Goal: Information Seeking & Learning: Check status

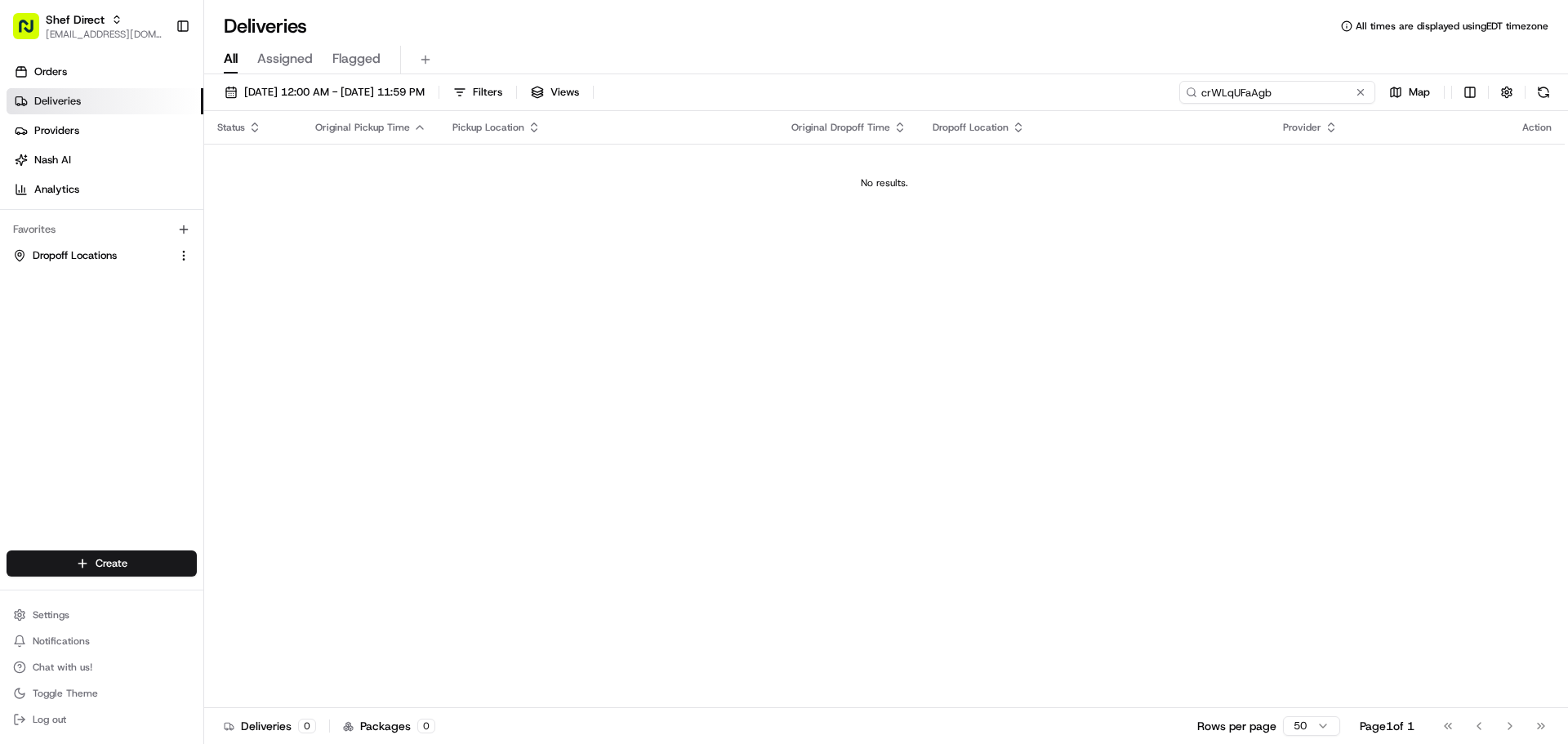
click at [1274, 95] on input "crWLqUFaAgb" at bounding box center [1277, 92] width 196 height 23
paste input "Gz9HNtKn8D8"
click at [1219, 94] on input "Gz9HNtKn8D8" at bounding box center [1277, 92] width 196 height 23
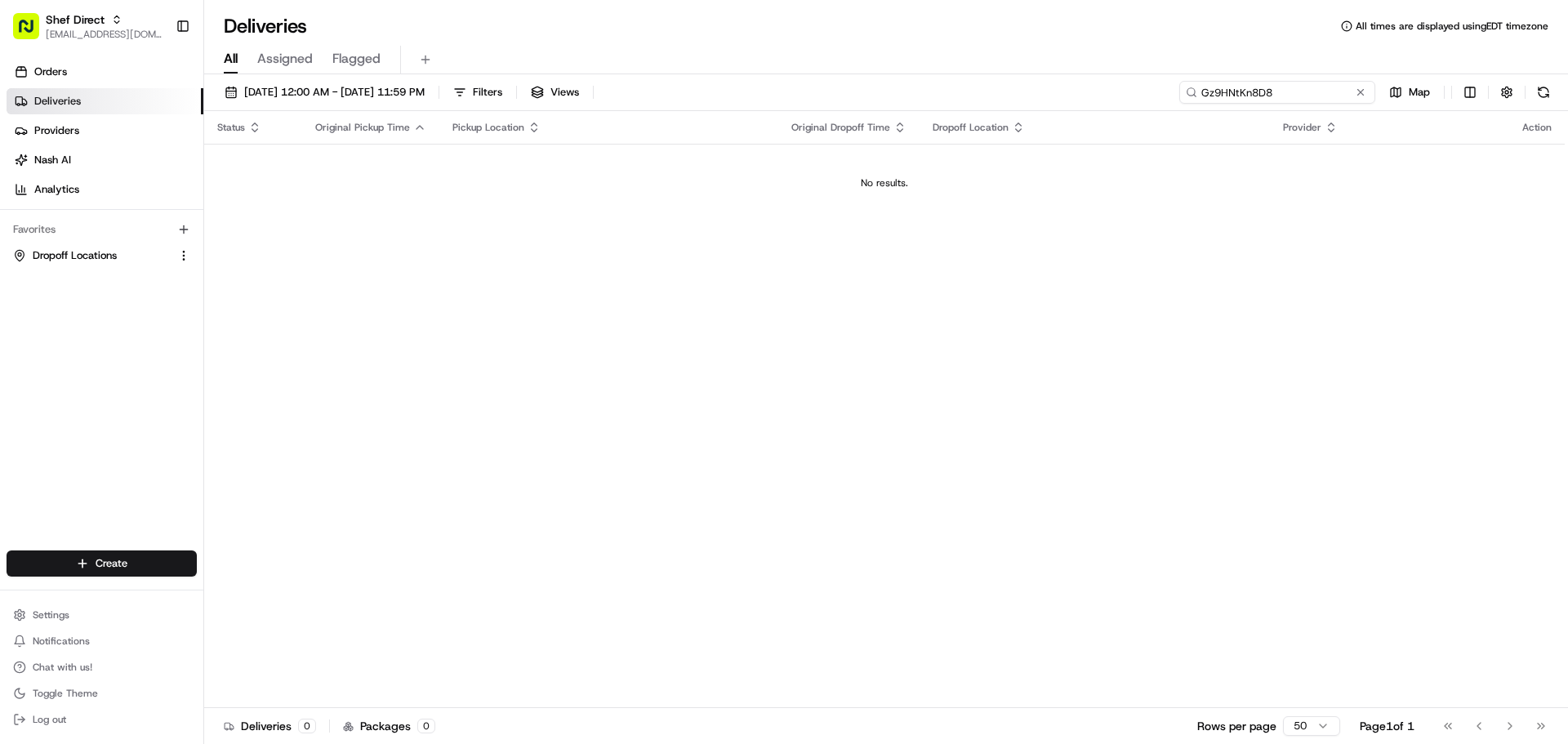
click at [1242, 95] on input "Gz9HNtKn8D8" at bounding box center [1277, 92] width 196 height 23
paste input "9YD3edFQcF4"
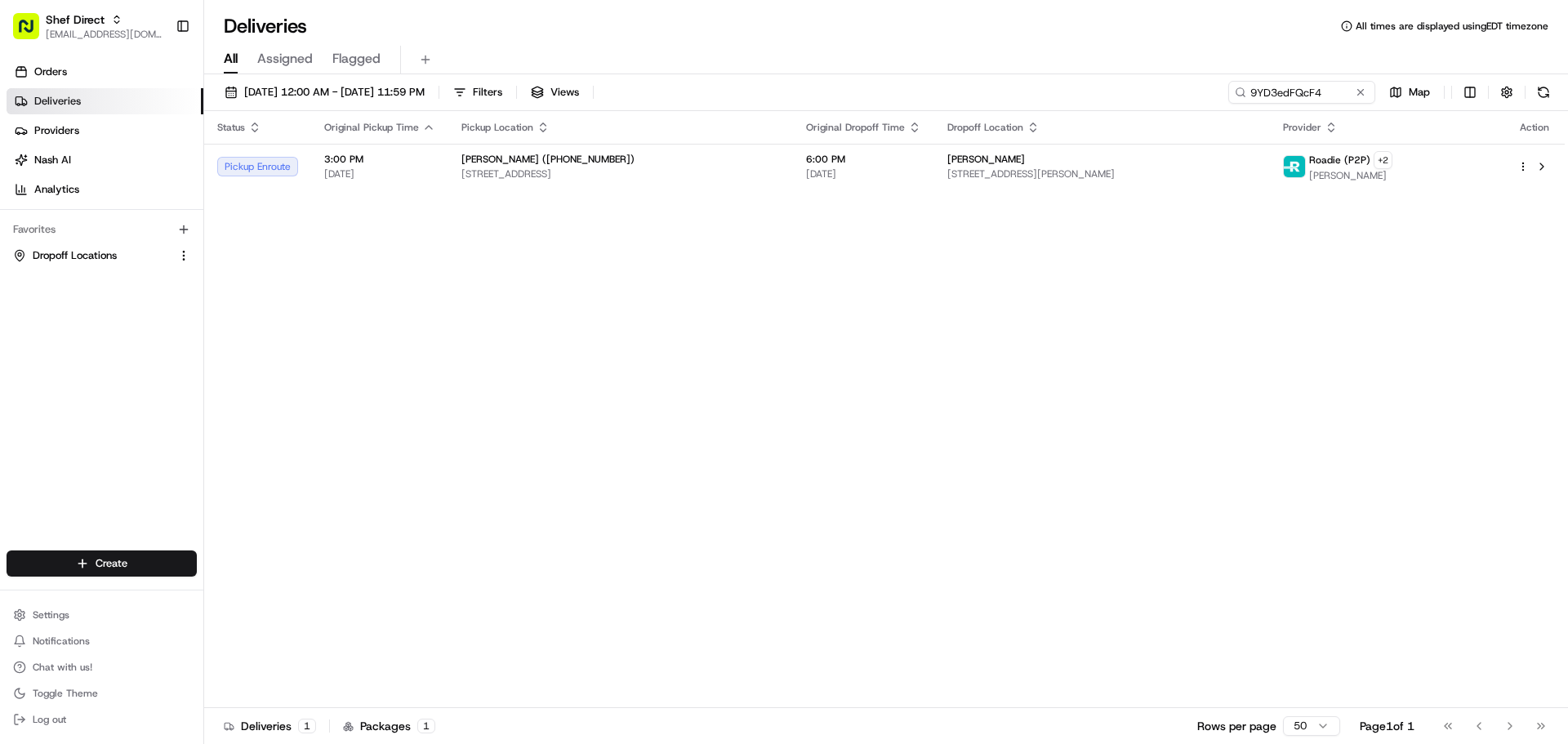
click at [1376, 555] on div "Status Original Pickup Time Pickup Location Original Dropoff Time Dropoff Locat…" at bounding box center [884, 409] width 1361 height 597
click at [1254, 91] on input "9YD3edFQcF4" at bounding box center [1277, 92] width 196 height 23
paste input "RXAgG6F3gVz"
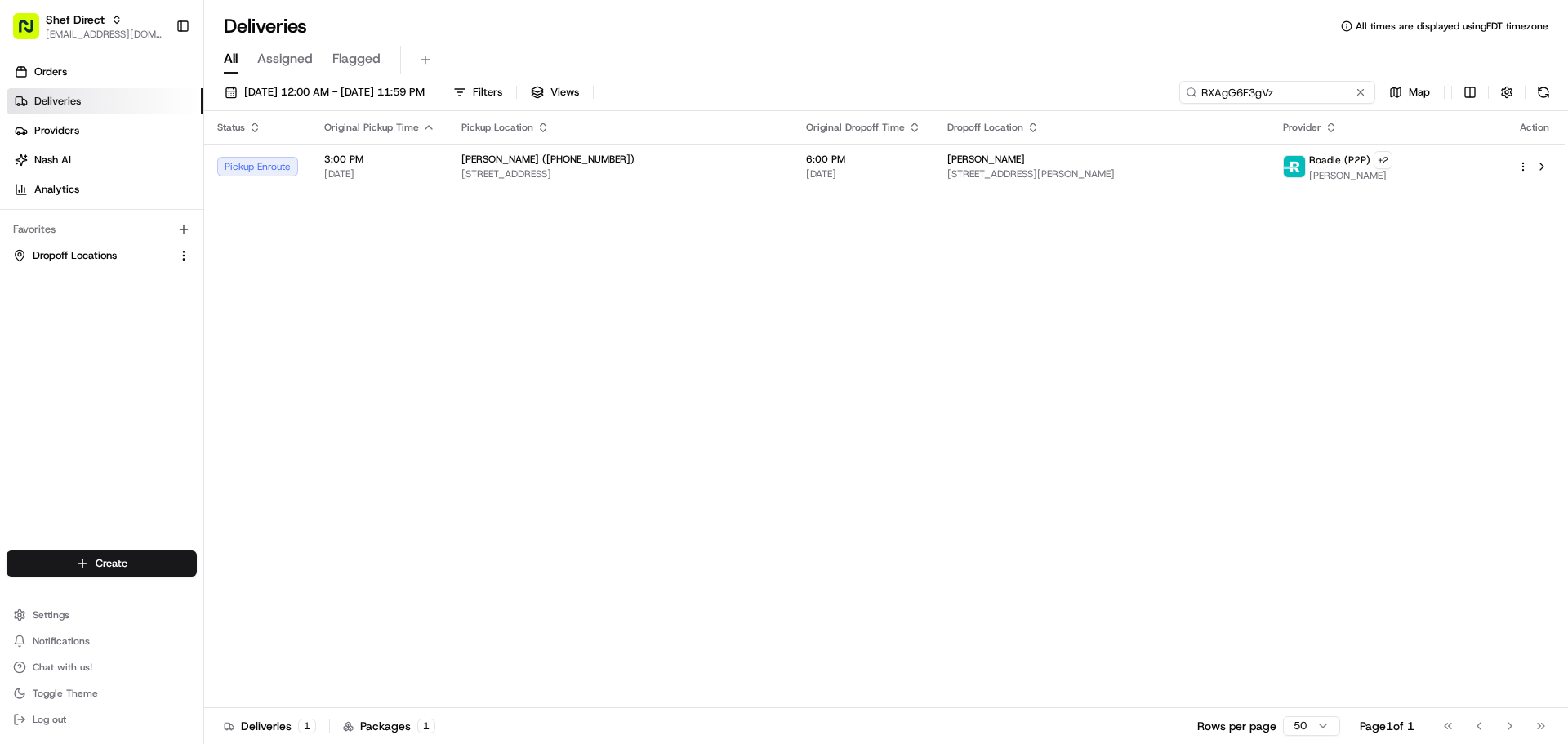
type input "RXAgG6F3gVz"
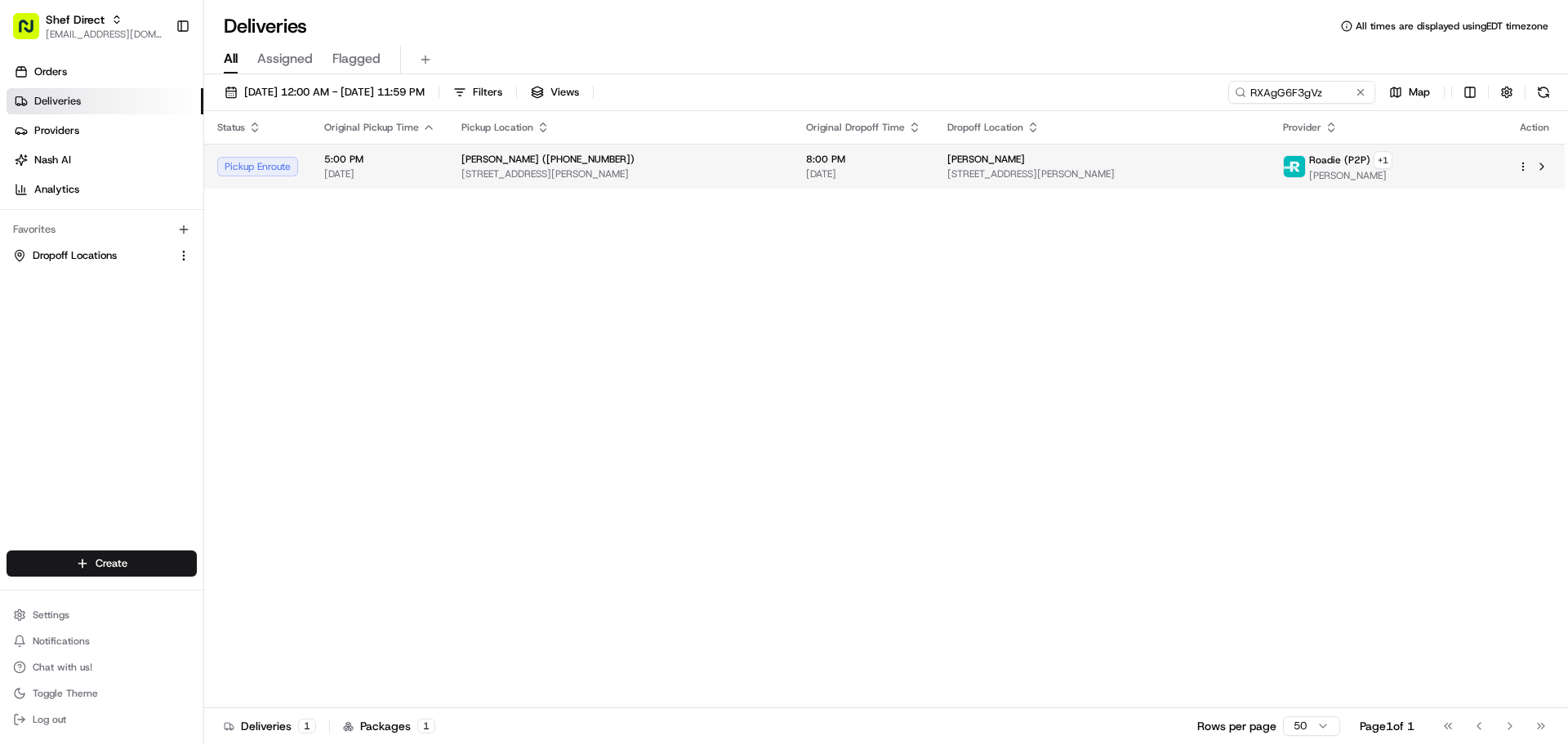
click at [793, 162] on td "[PERSON_NAME] ([PHONE_NUMBER]) [STREET_ADDRESS][PERSON_NAME]" at bounding box center [621, 166] width 345 height 45
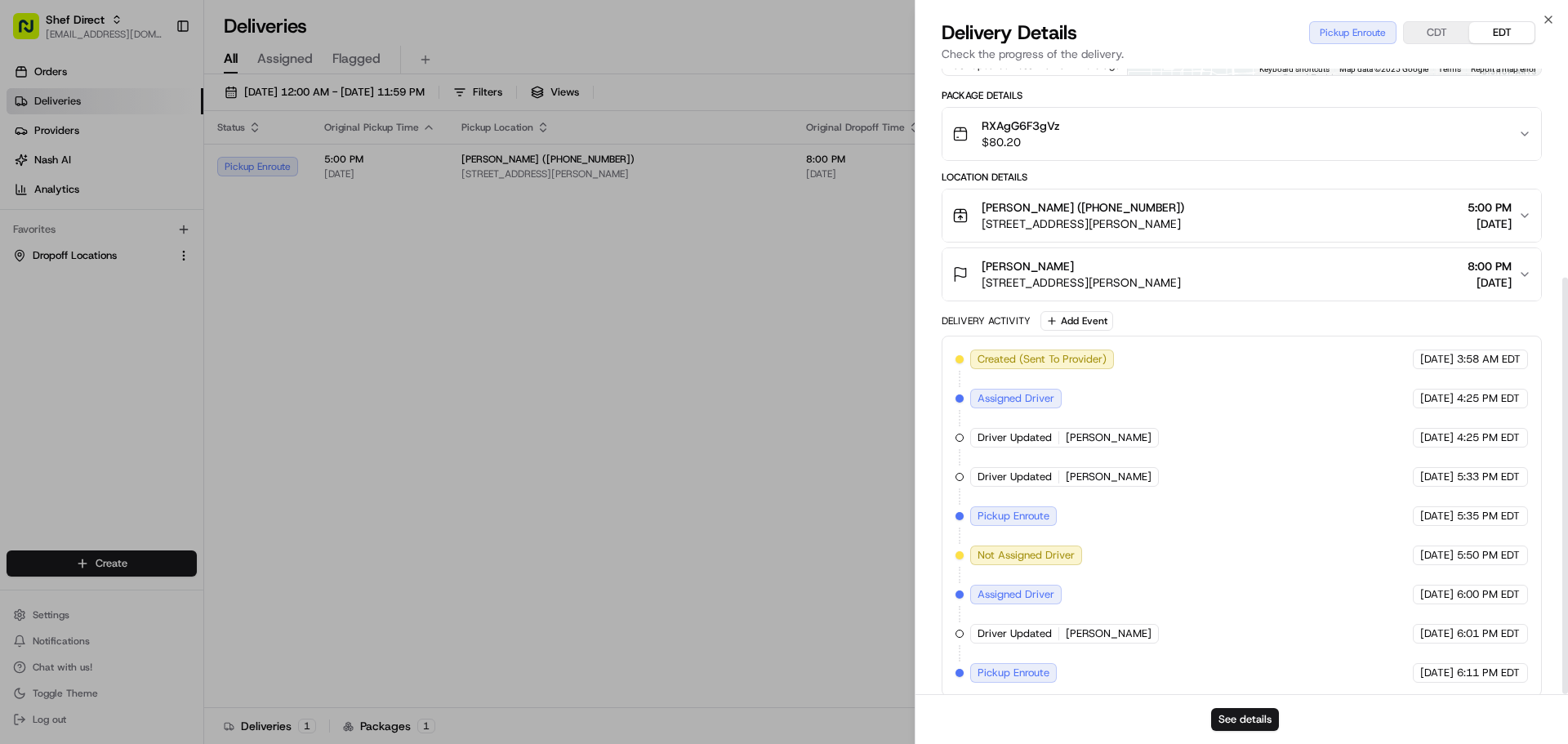
scroll to position [314, 0]
